Goal: Task Accomplishment & Management: Manage account settings

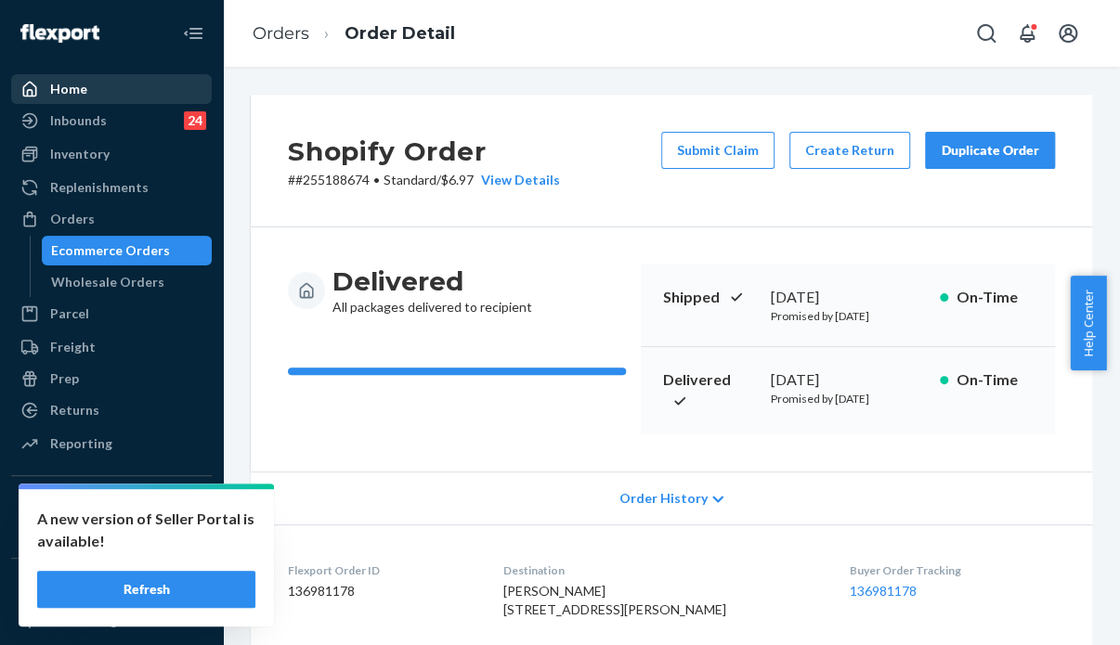
scroll to position [616, 0]
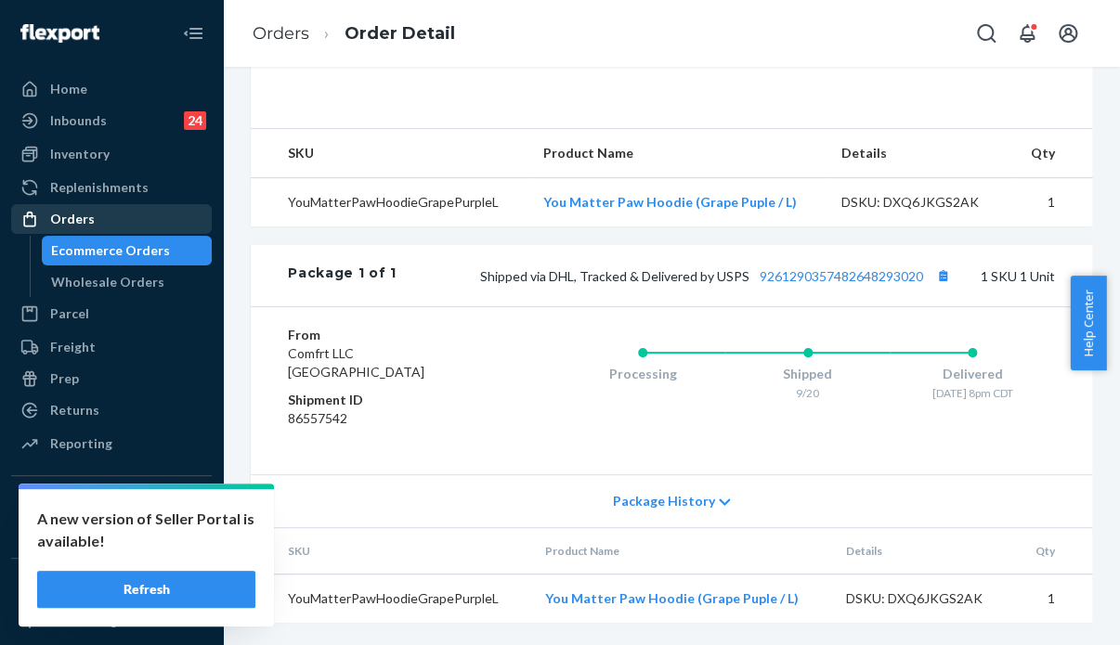
click at [84, 215] on div "Orders" at bounding box center [72, 219] width 45 height 19
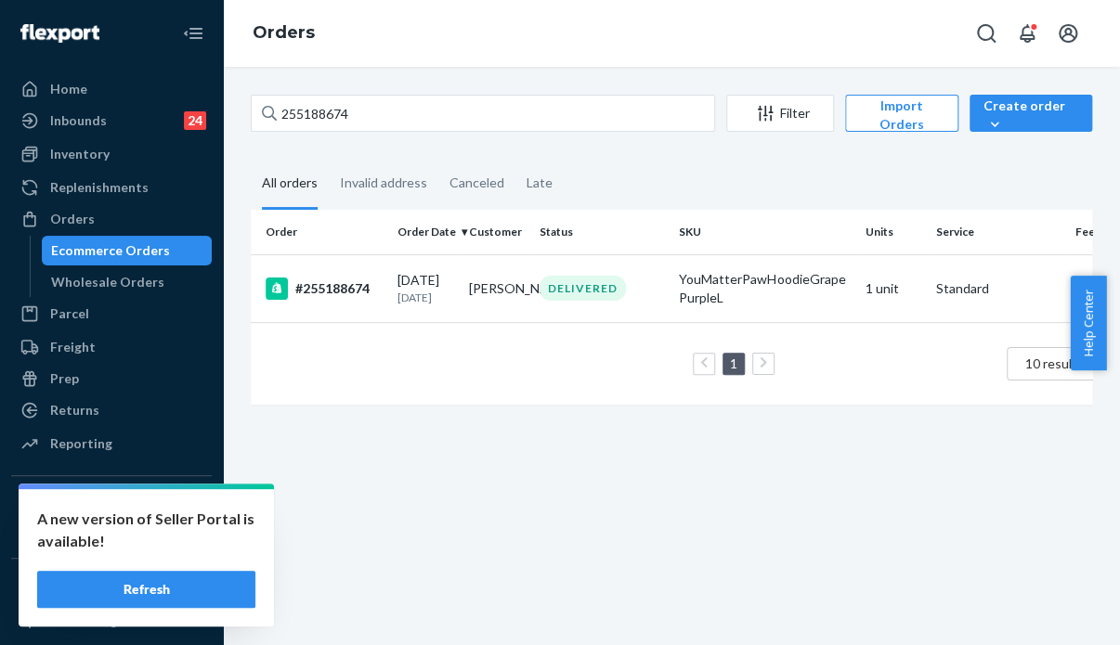
click at [217, 590] on button "Refresh" at bounding box center [146, 589] width 218 height 37
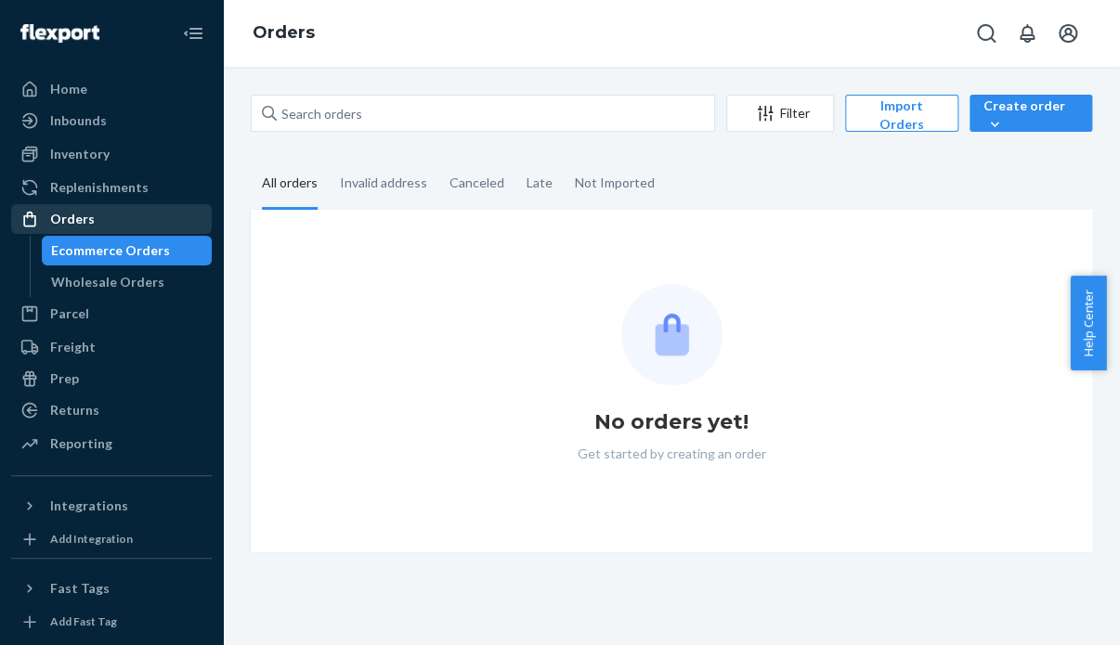
click at [81, 221] on div "Orders" at bounding box center [72, 219] width 45 height 19
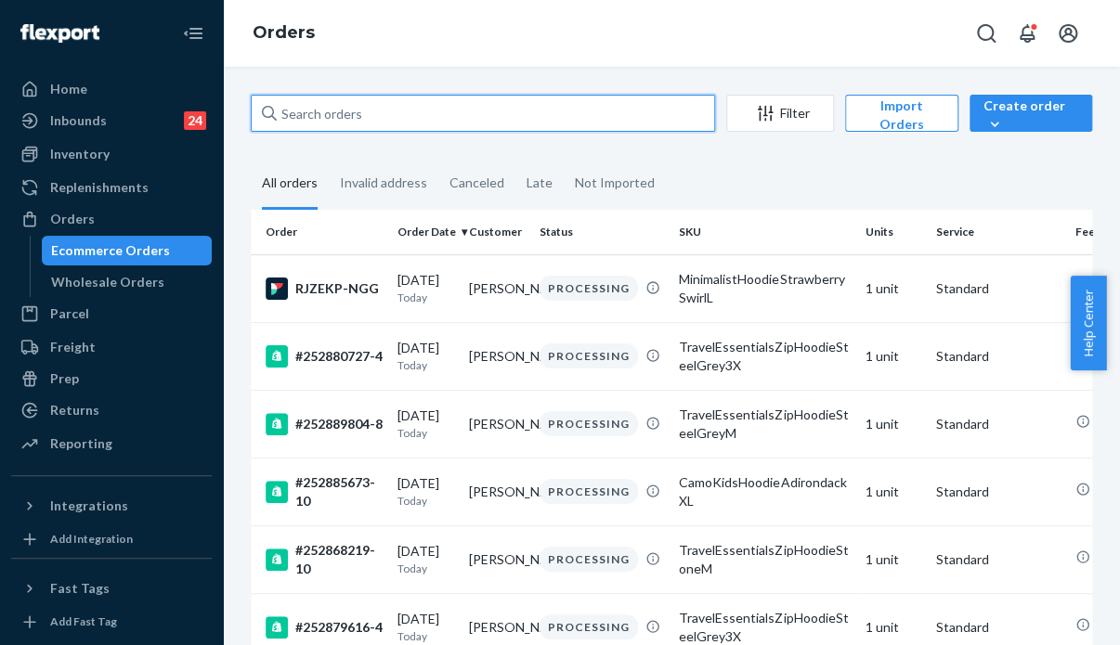
click at [343, 108] on input "text" at bounding box center [483, 113] width 464 height 37
paste input "255242492 Complete"
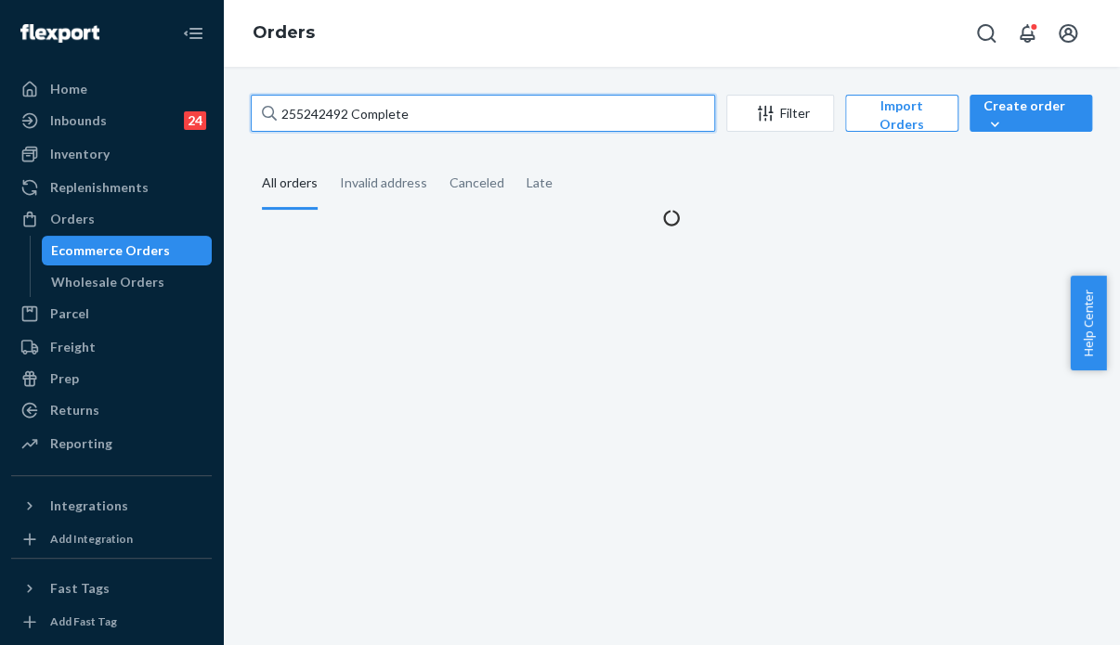
drag, startPoint x: 442, startPoint y: 107, endPoint x: 345, endPoint y: 117, distance: 97.1
click at [345, 117] on input "255242492 Complete" at bounding box center [483, 113] width 464 height 37
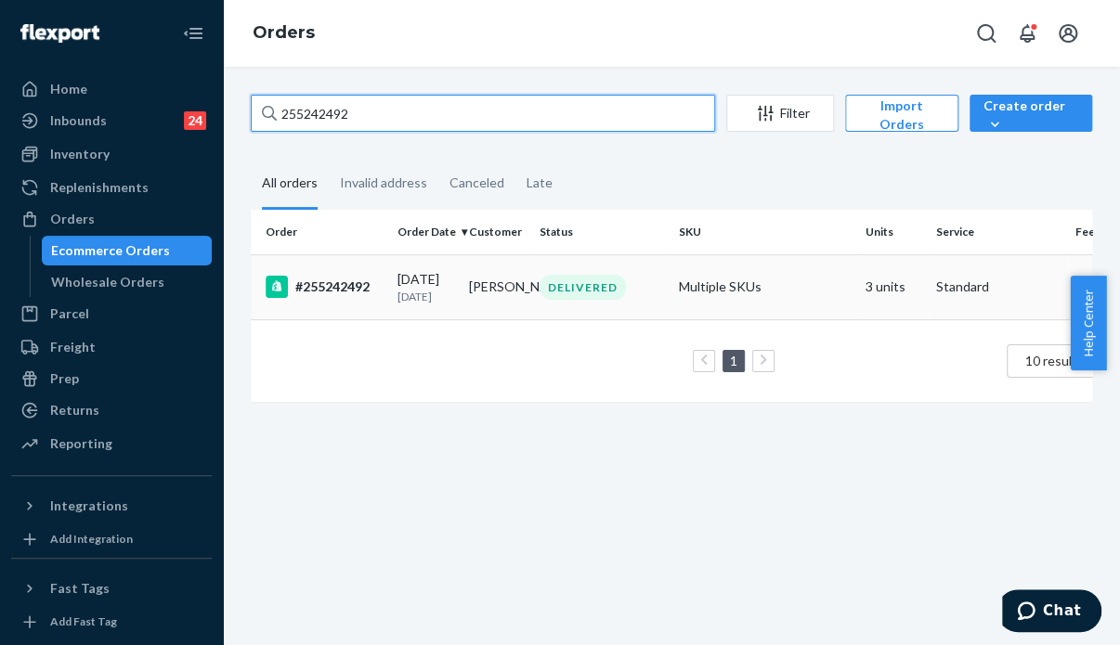
type input "255242492"
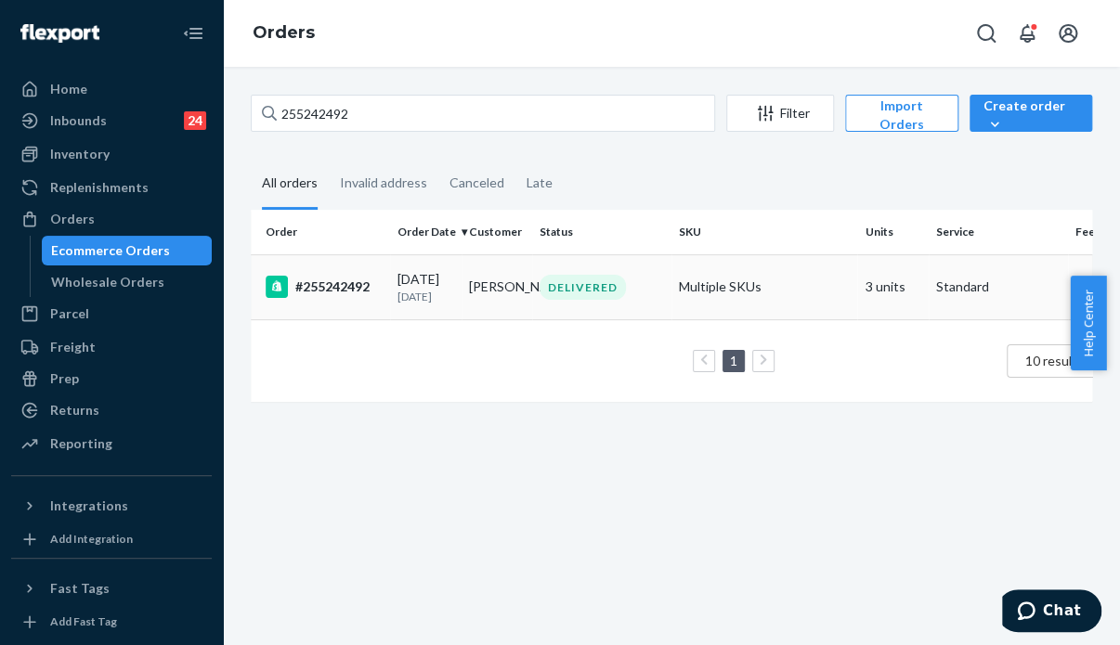
click at [508, 284] on td "Bobbea Bermudez" at bounding box center [498, 286] width 72 height 65
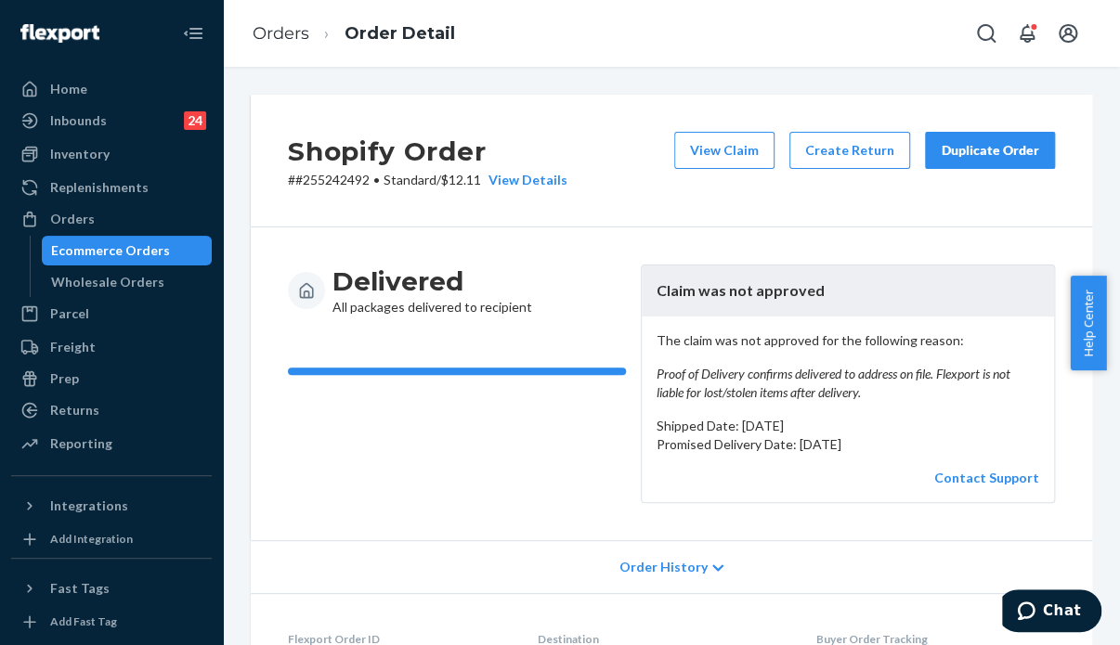
click at [991, 157] on div "Duplicate Order" at bounding box center [990, 150] width 98 height 19
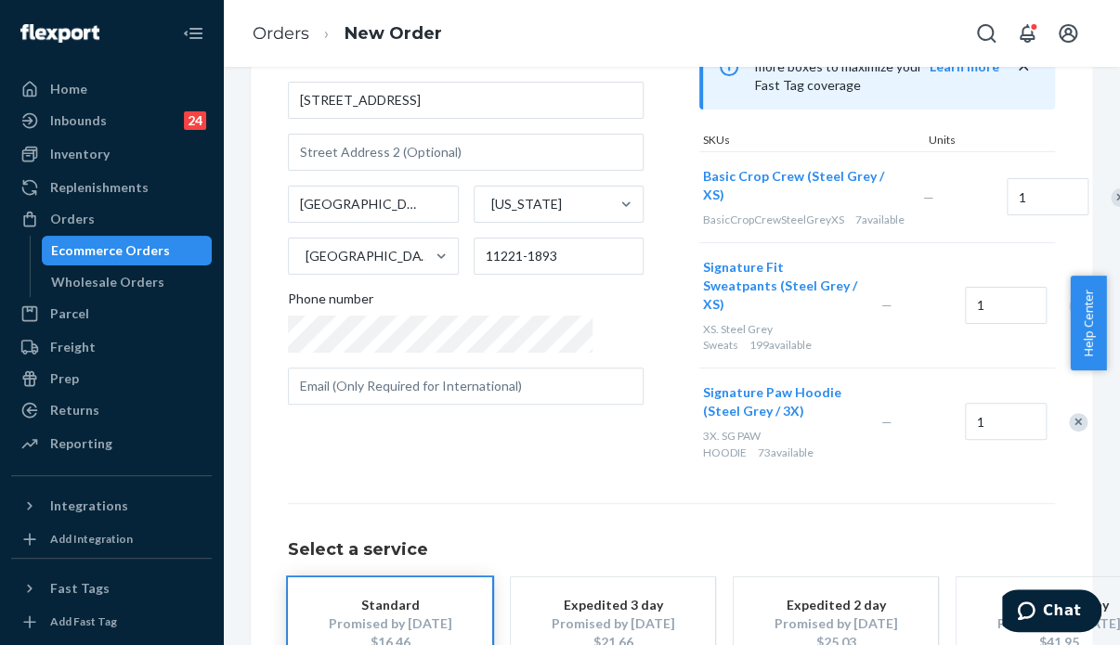
scroll to position [340, 0]
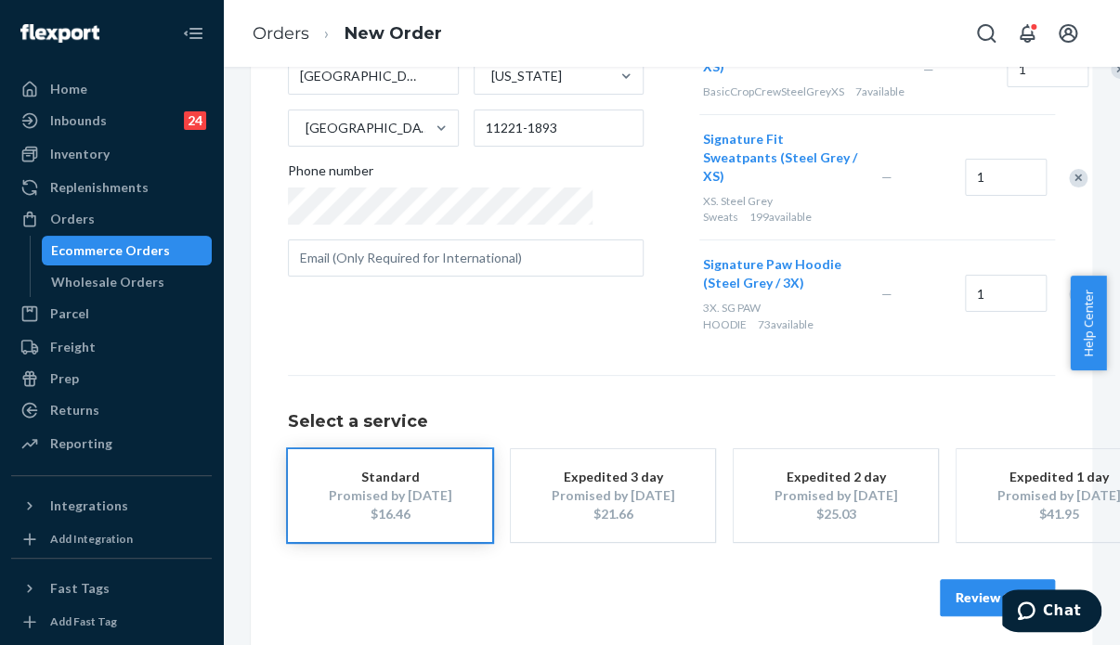
click at [981, 583] on button "Review Order" at bounding box center [997, 597] width 115 height 37
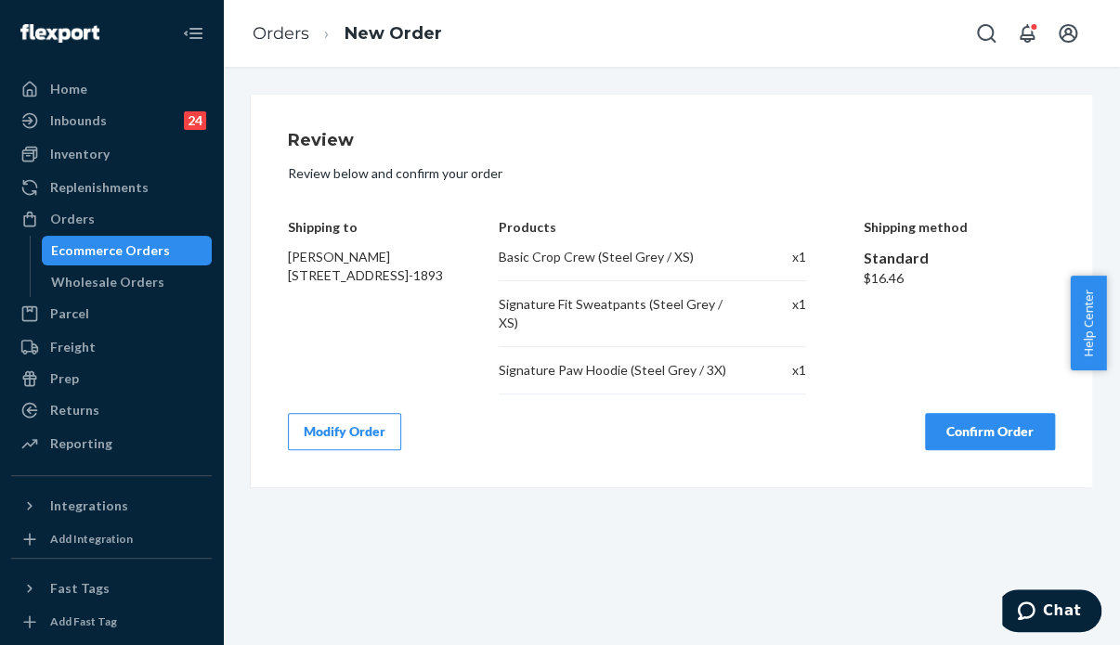
click at [997, 433] on button "Confirm Order" at bounding box center [990, 431] width 130 height 37
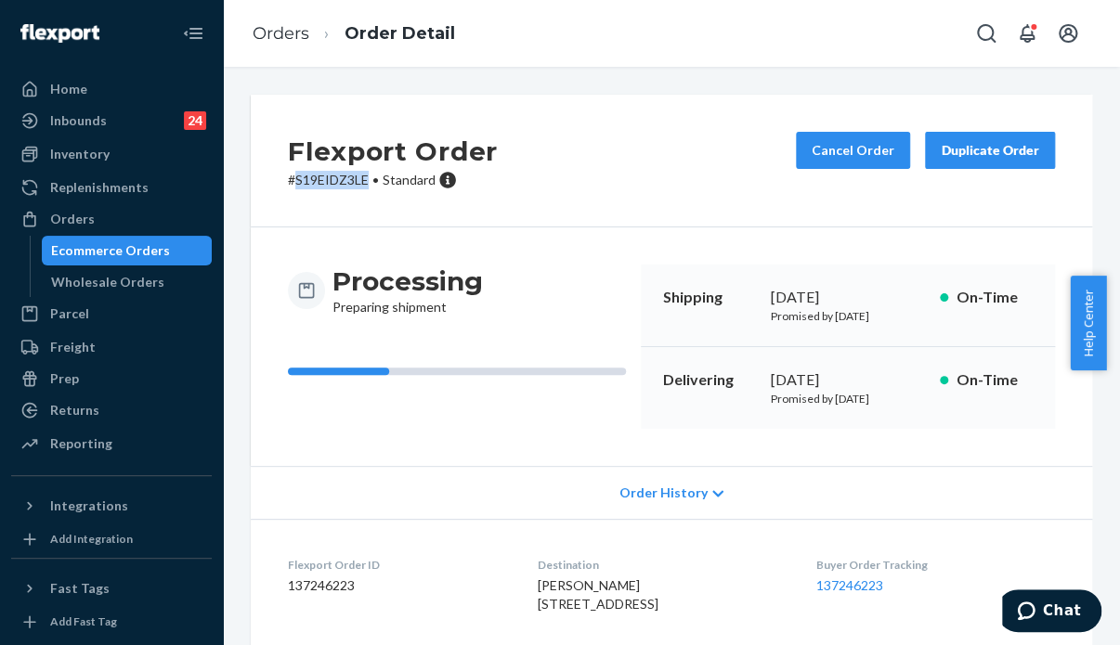
drag, startPoint x: 371, startPoint y: 184, endPoint x: 295, endPoint y: 181, distance: 76.2
click at [295, 181] on p "# S19EIDZ3LE • Standard" at bounding box center [393, 180] width 210 height 19
copy p "S19EIDZ3LE"
click at [93, 218] on div "Orders" at bounding box center [111, 219] width 197 height 26
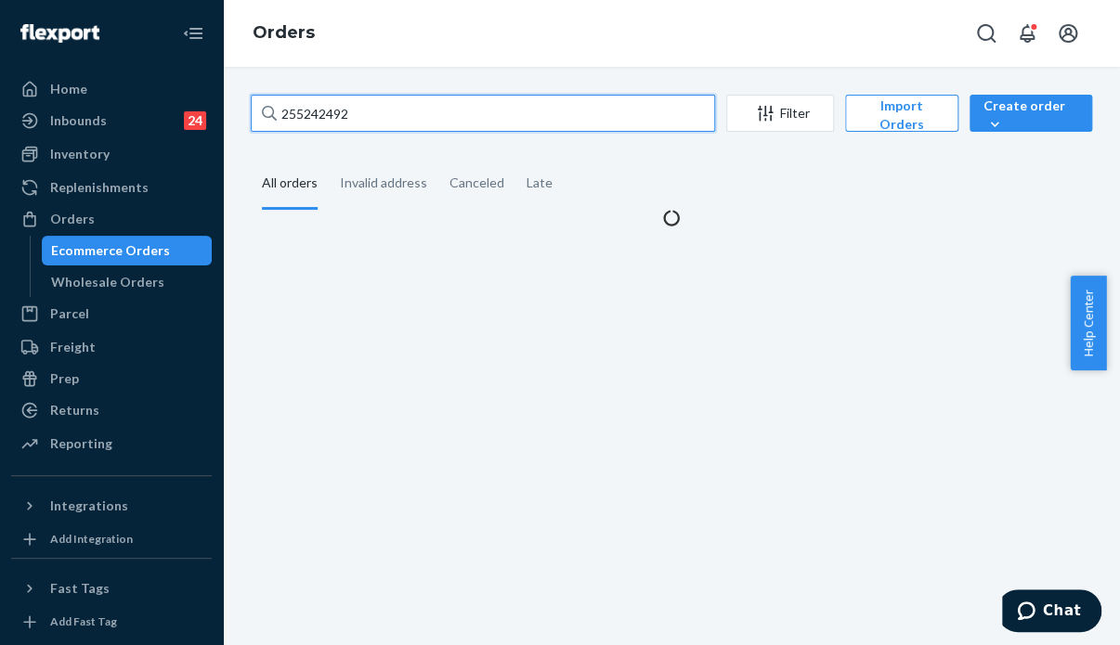
drag, startPoint x: 349, startPoint y: 111, endPoint x: 247, endPoint y: 118, distance: 102.4
click at [247, 118] on div "255242492 Filter Import Orders Create order Ecommerce order Removal order All o…" at bounding box center [671, 161] width 869 height 133
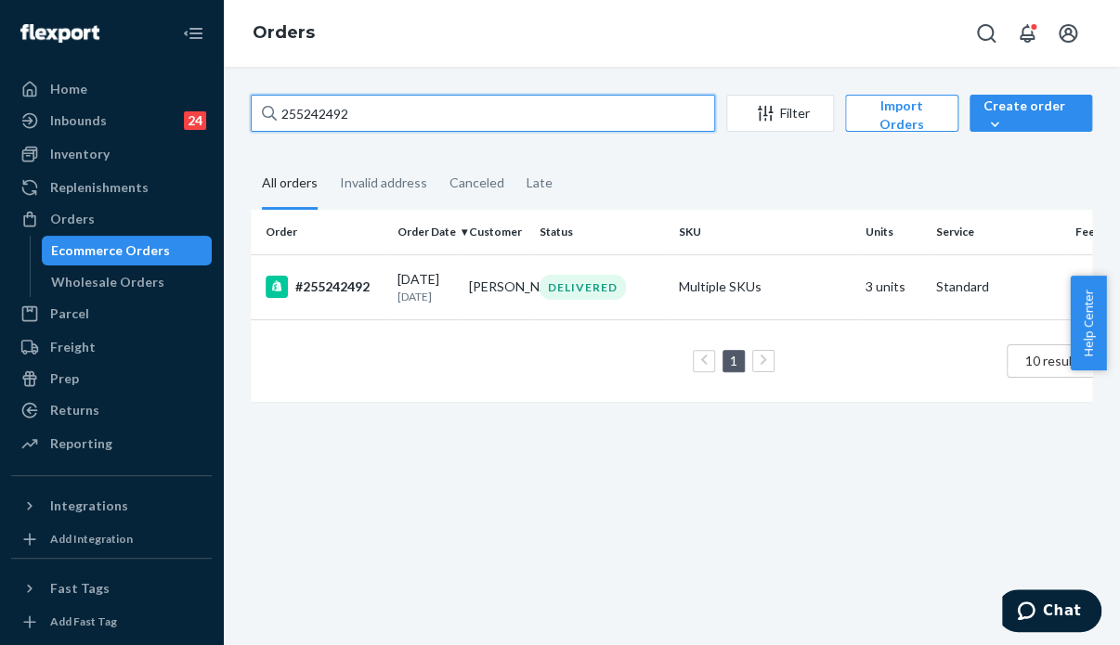
paste input "338681 Complete"
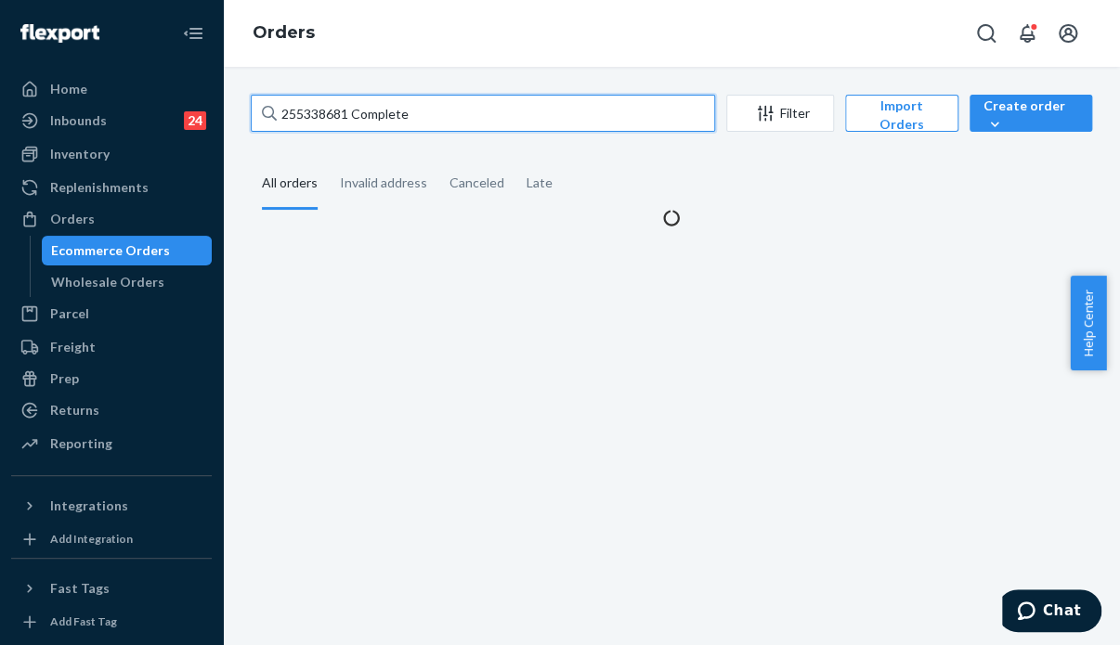
drag, startPoint x: 406, startPoint y: 113, endPoint x: 347, endPoint y: 111, distance: 58.5
click at [347, 111] on input "255338681 Complete" at bounding box center [483, 113] width 464 height 37
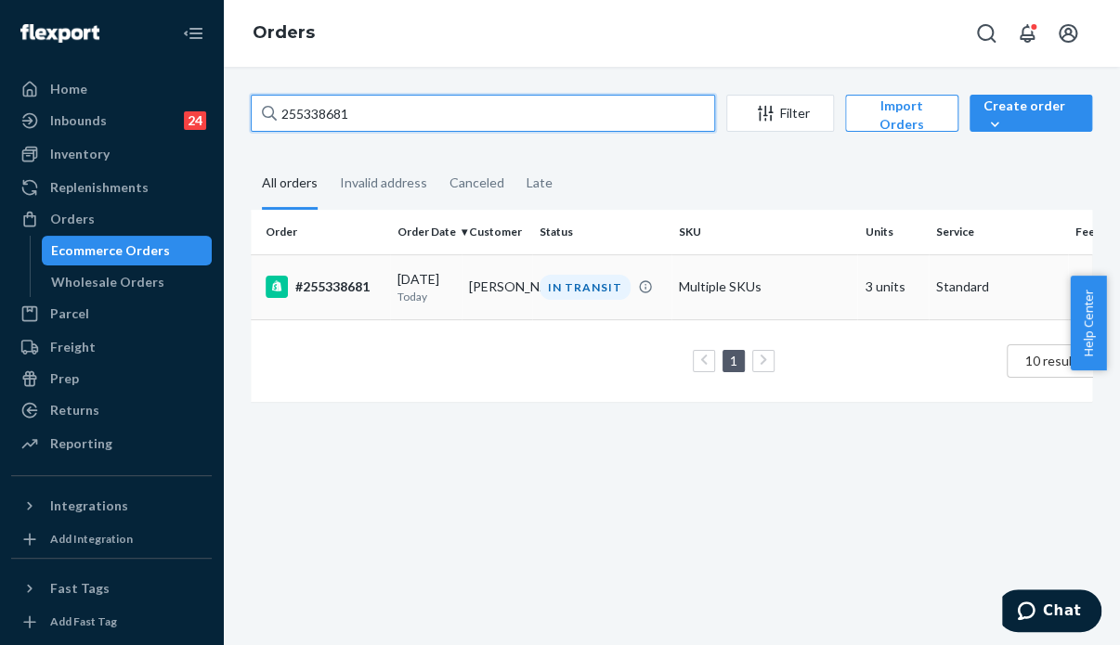
type input "255338681"
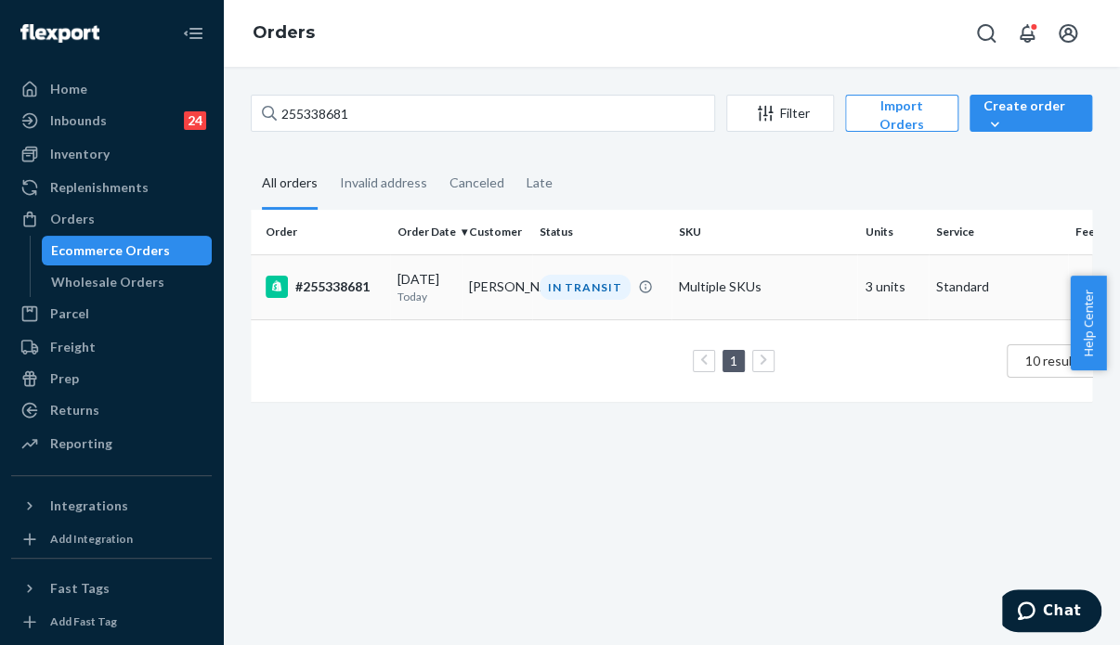
click at [464, 306] on td "Jacey Duncan" at bounding box center [498, 286] width 72 height 65
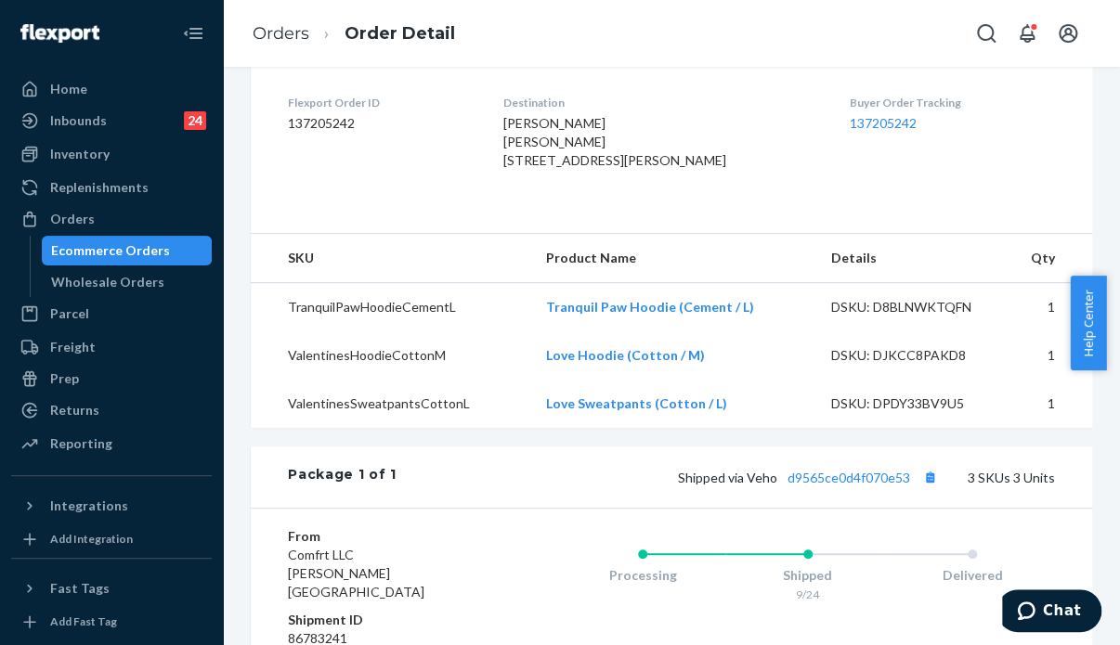
scroll to position [557, 0]
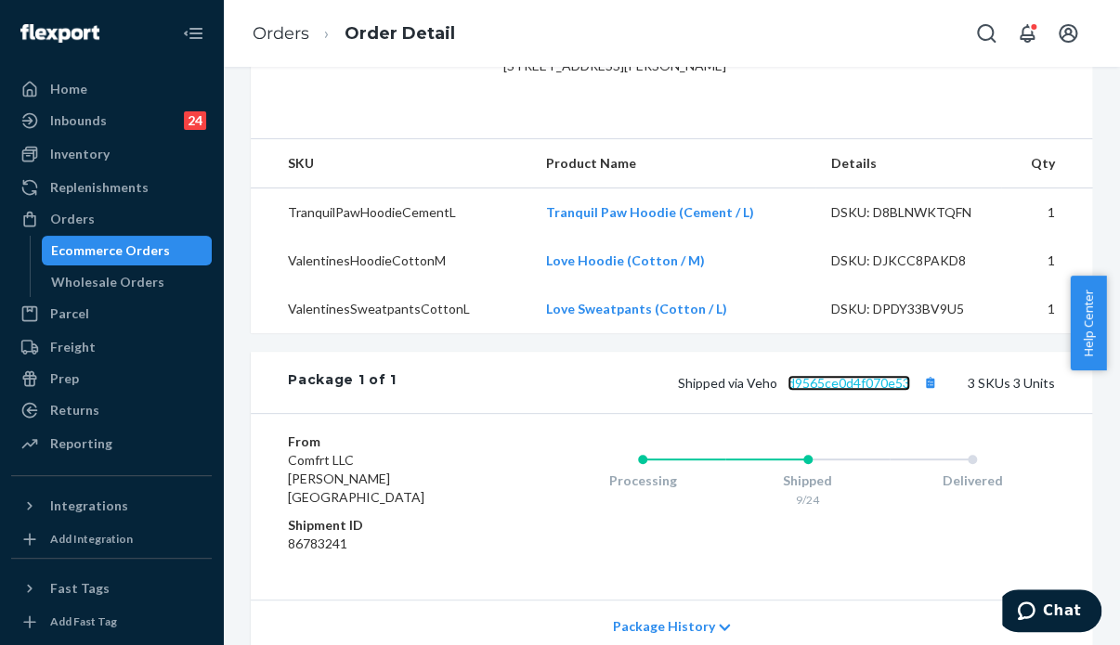
click at [850, 391] on link "d9565ce0d4f070e53" at bounding box center [848, 383] width 123 height 16
drag, startPoint x: 904, startPoint y: 443, endPoint x: 778, endPoint y: 444, distance: 125.4
click at [778, 395] on div "Shipped via Veho d9565ce0d4f070e53 3 SKUs 3 Units" at bounding box center [726, 383] width 658 height 24
copy link "d9565ce0d4f070e53"
